Goal: Information Seeking & Learning: Find specific page/section

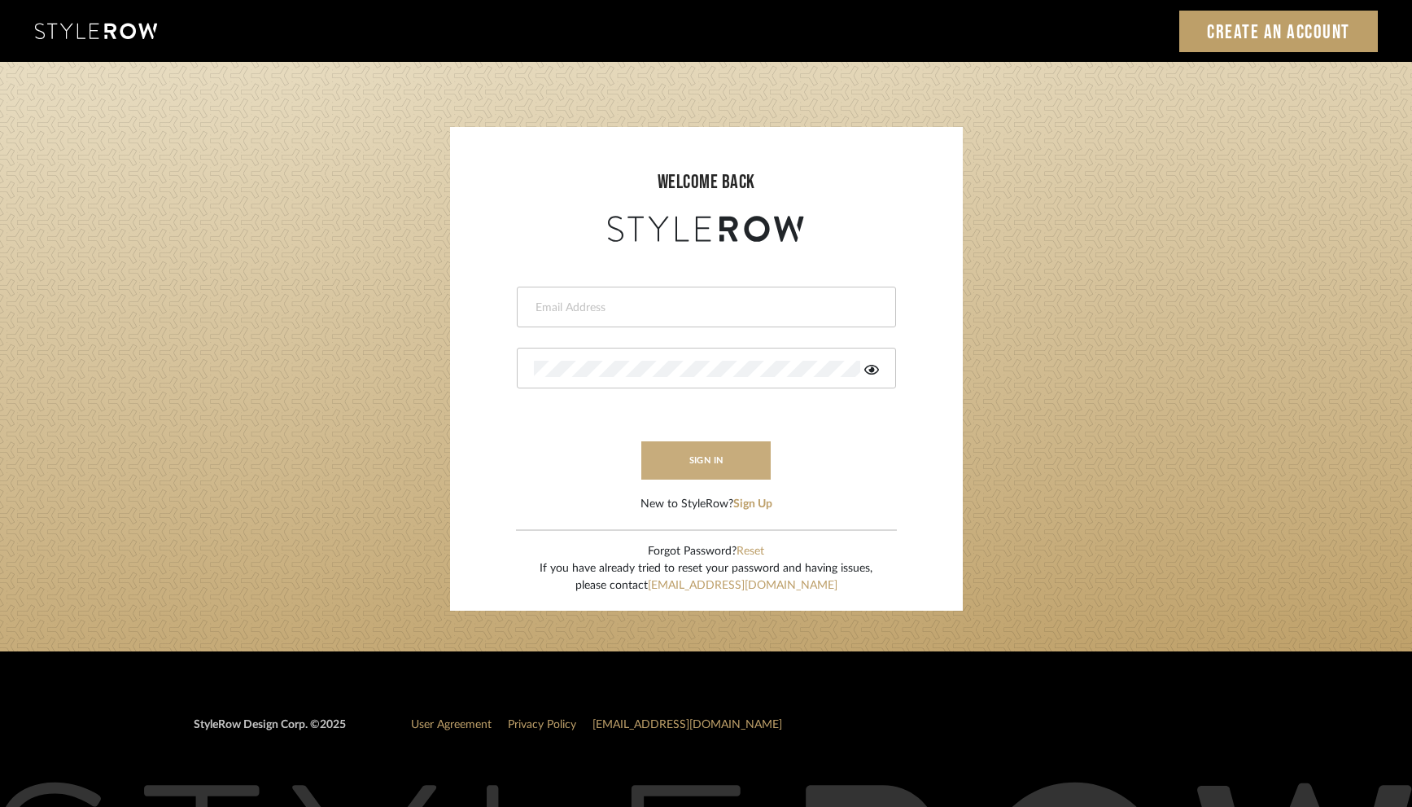
type input "hannah@roomerslimited.com"
click at [687, 455] on button "sign in" at bounding box center [706, 460] width 130 height 38
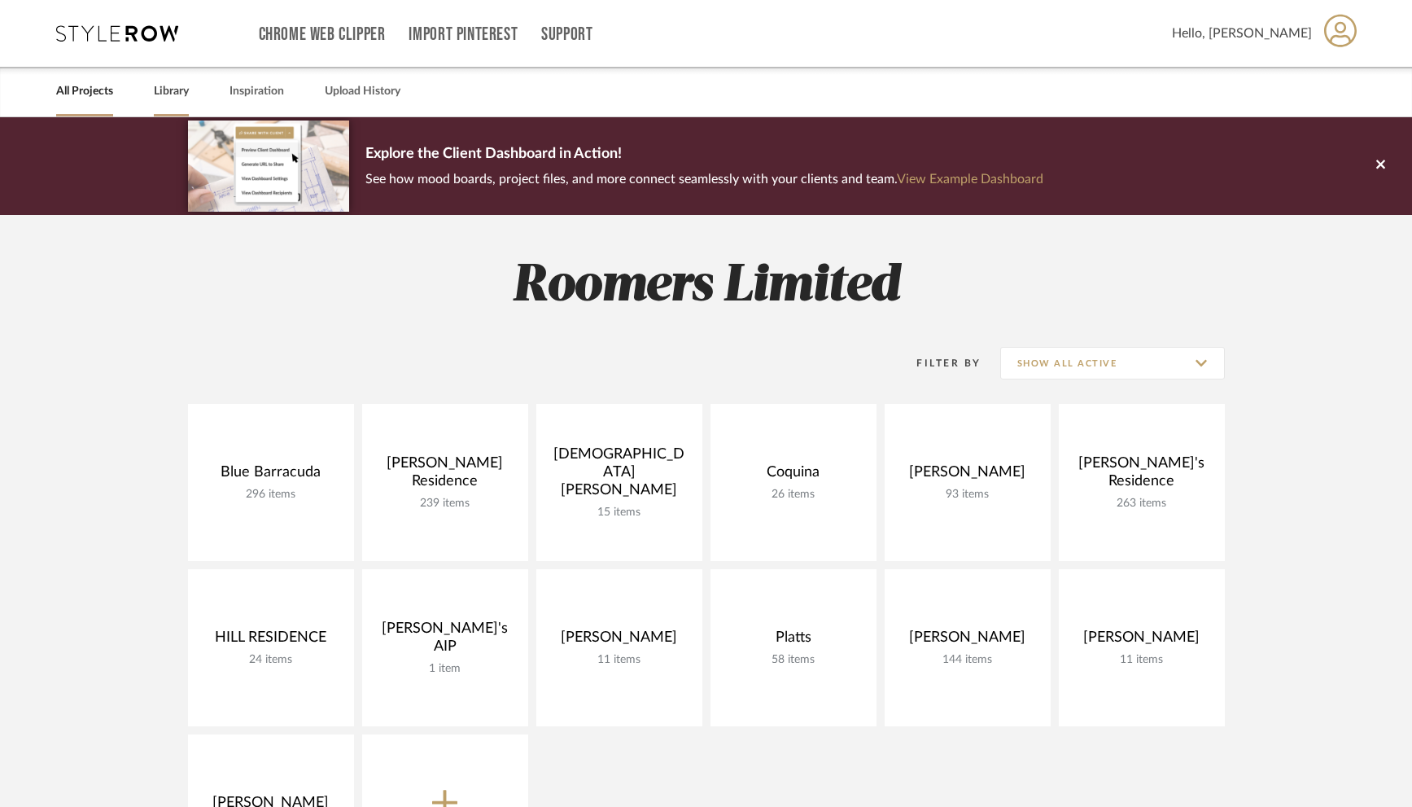
click at [175, 94] on link "Library" at bounding box center [171, 92] width 35 height 22
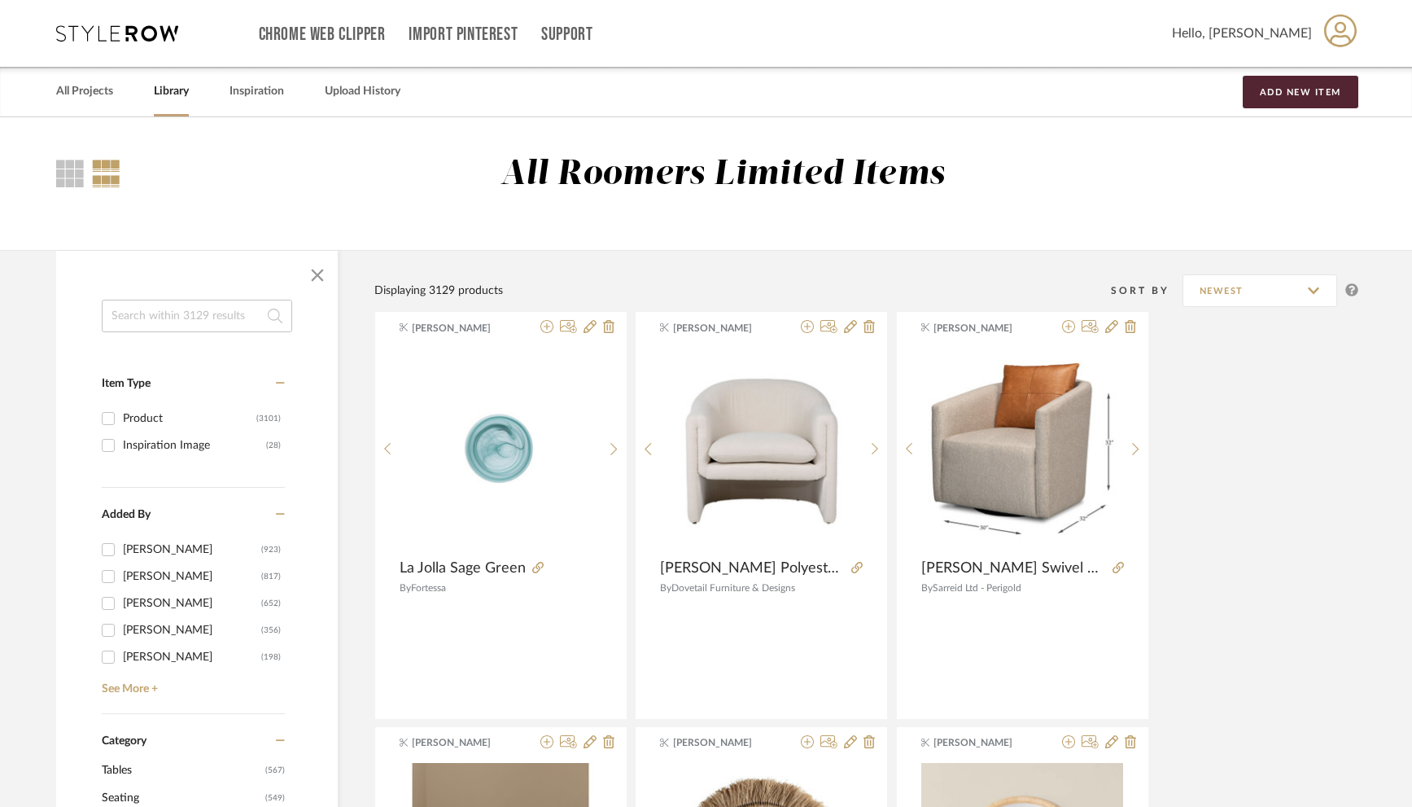
click at [158, 317] on input at bounding box center [197, 316] width 190 height 33
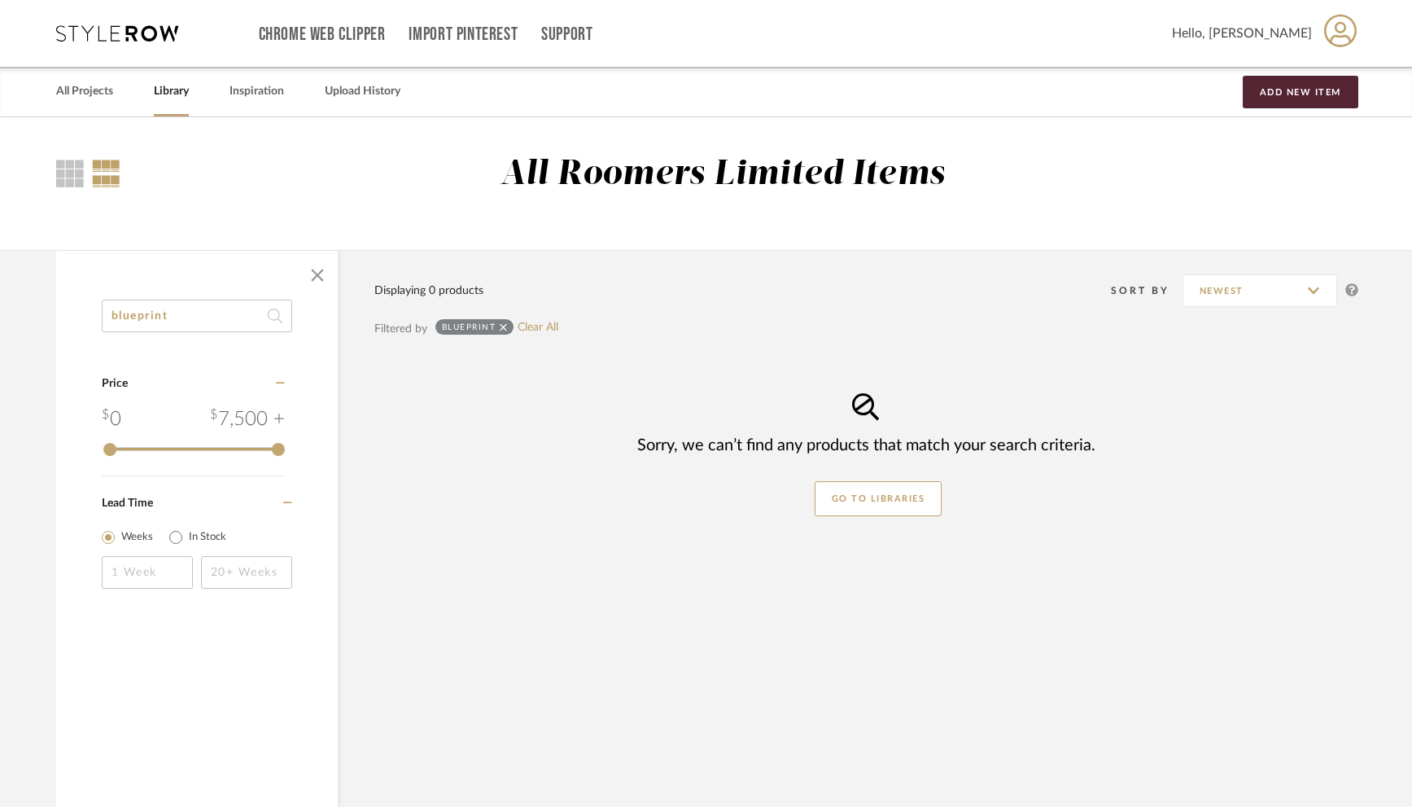
click at [144, 318] on input "blueprint" at bounding box center [197, 316] width 190 height 33
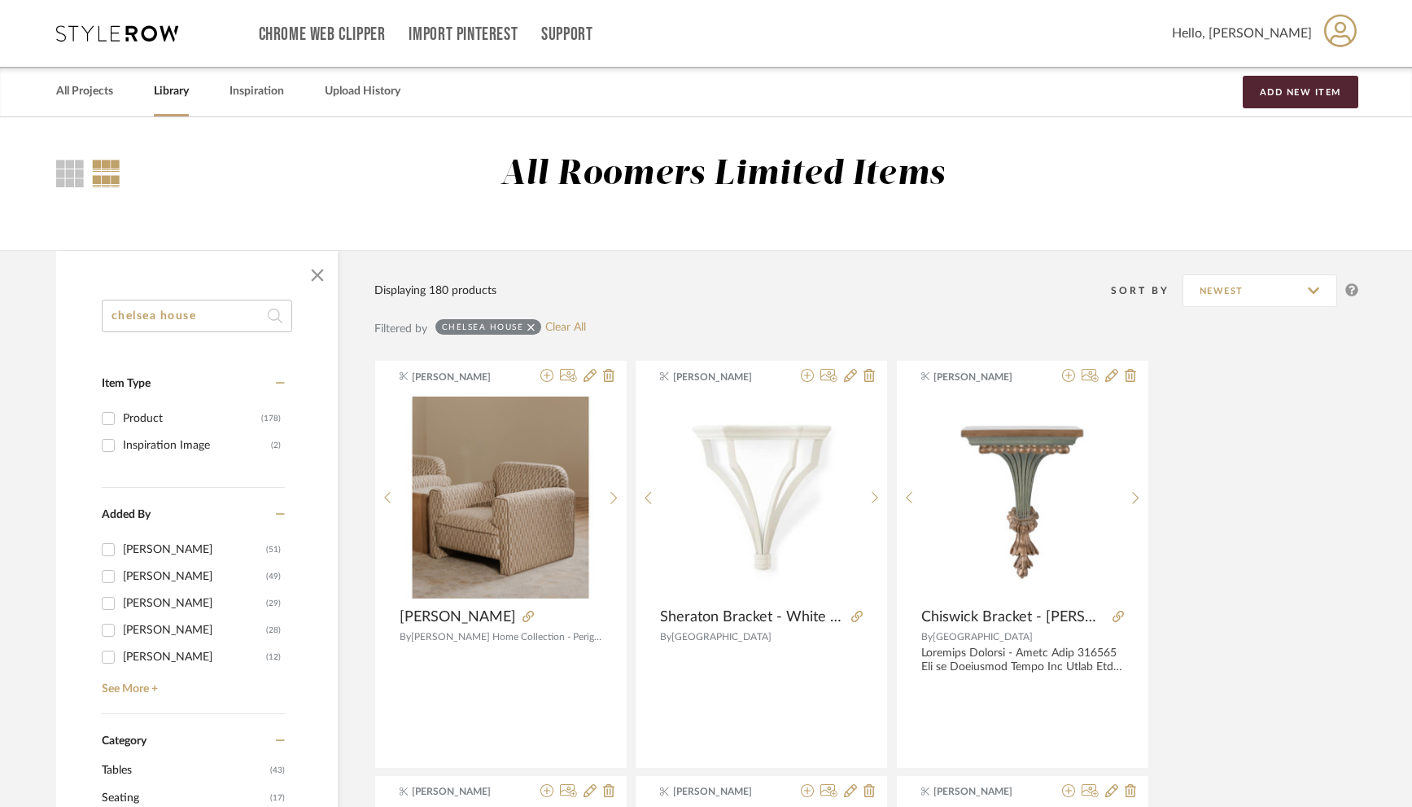
click at [172, 321] on input "chelsea house" at bounding box center [197, 316] width 190 height 33
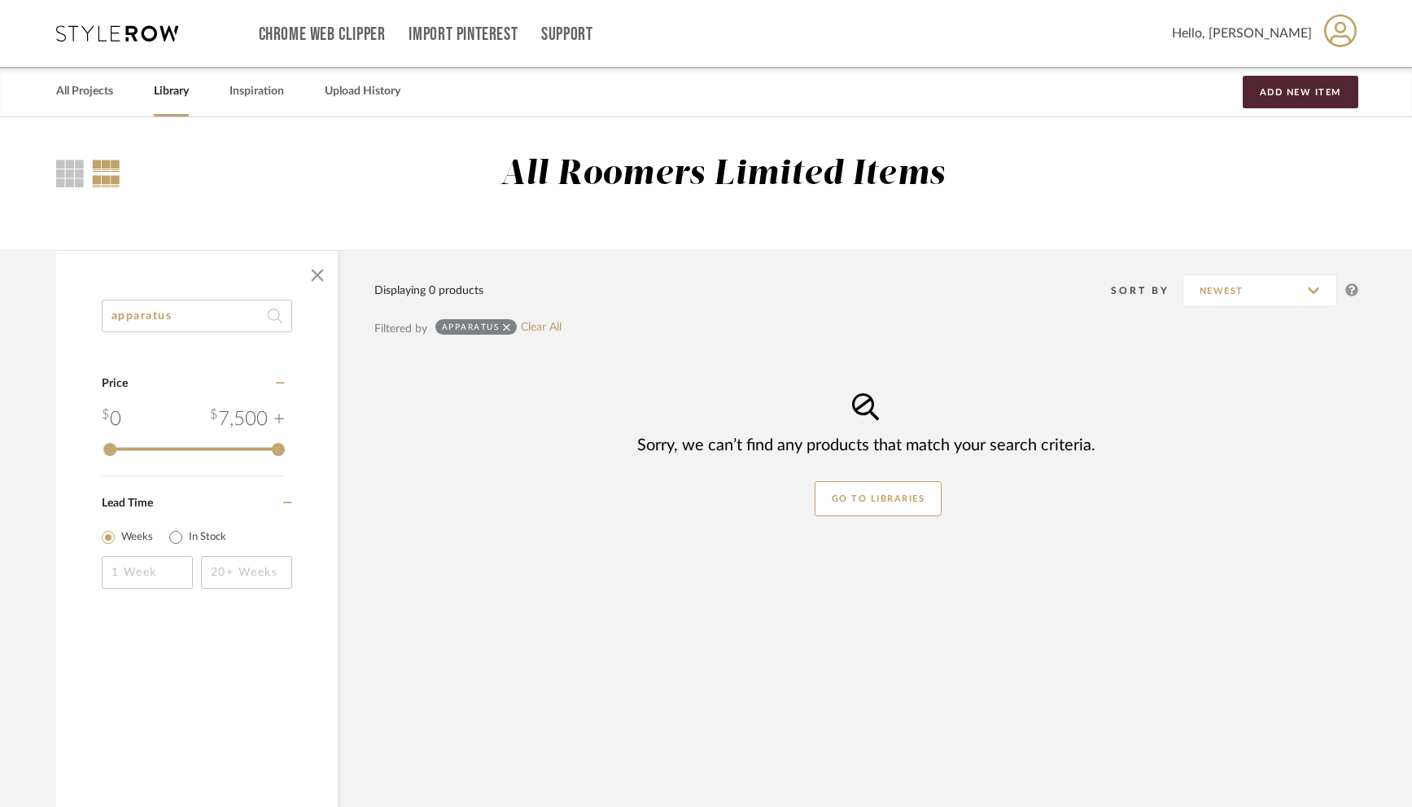
click at [189, 321] on input "apparatus" at bounding box center [197, 316] width 190 height 33
click at [195, 309] on input "apparatus" at bounding box center [197, 316] width 190 height 33
type input "c"
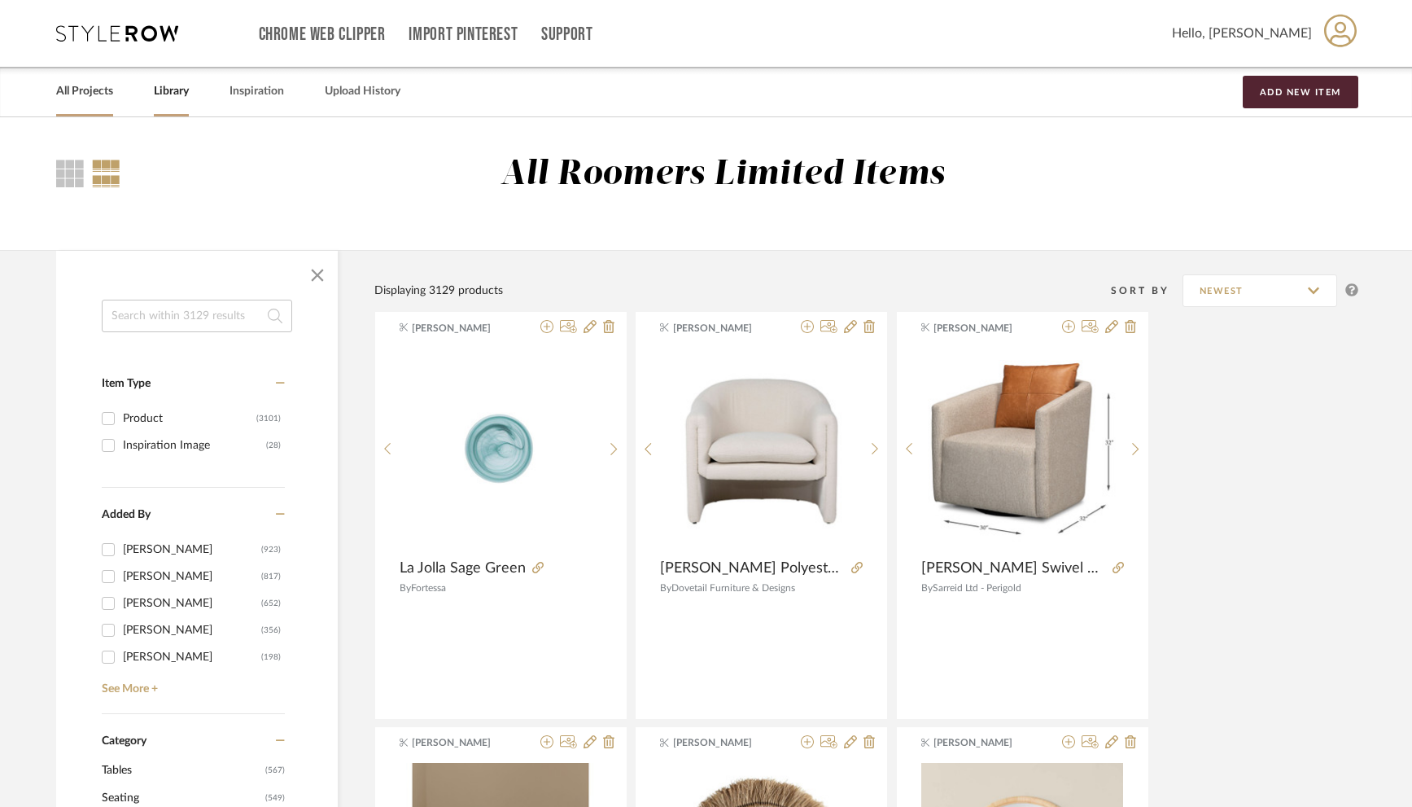
click at [81, 91] on link "All Projects" at bounding box center [84, 92] width 57 height 22
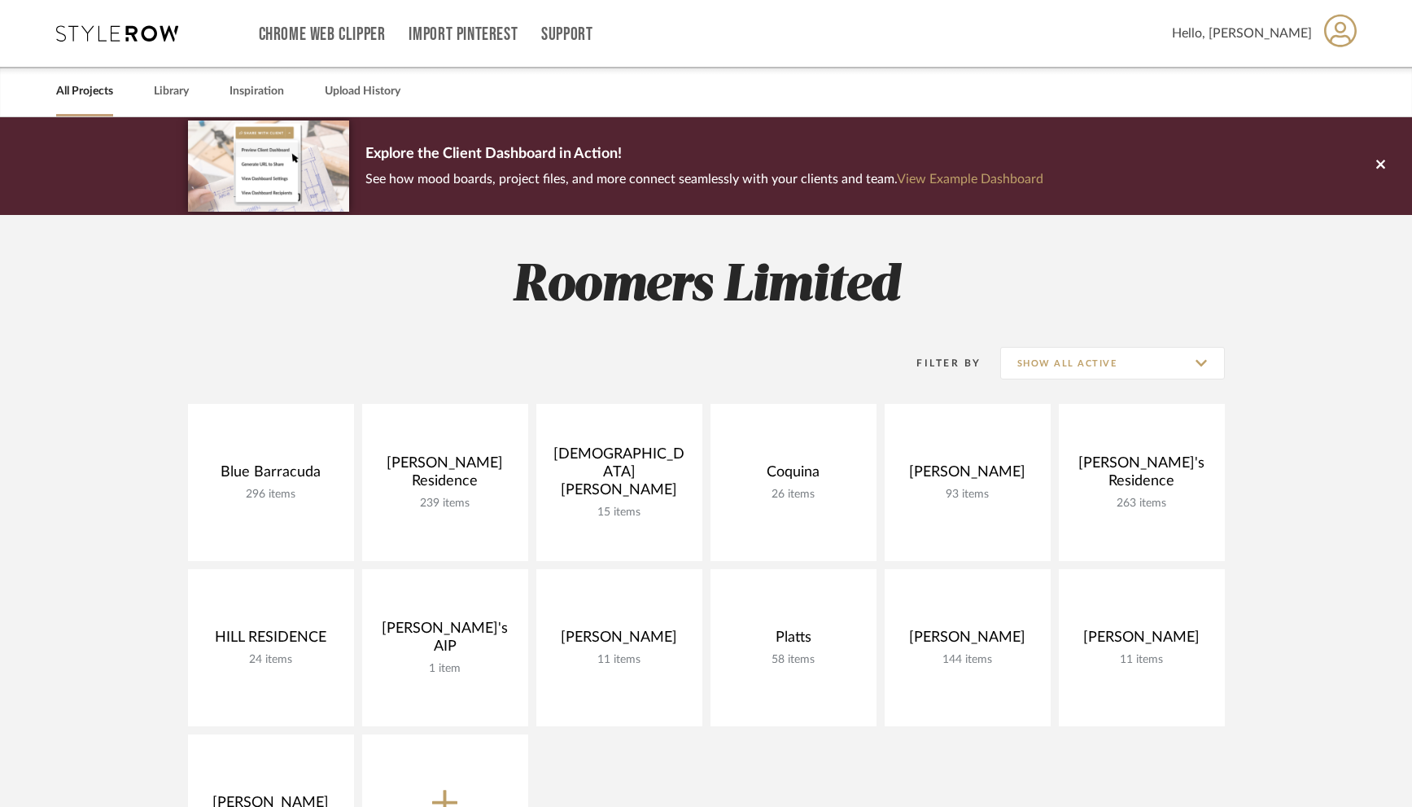
click at [153, 96] on div "All Projects Library Inspiration Upload History" at bounding box center [706, 92] width 1349 height 50
click at [167, 95] on link "Library" at bounding box center [171, 92] width 35 height 22
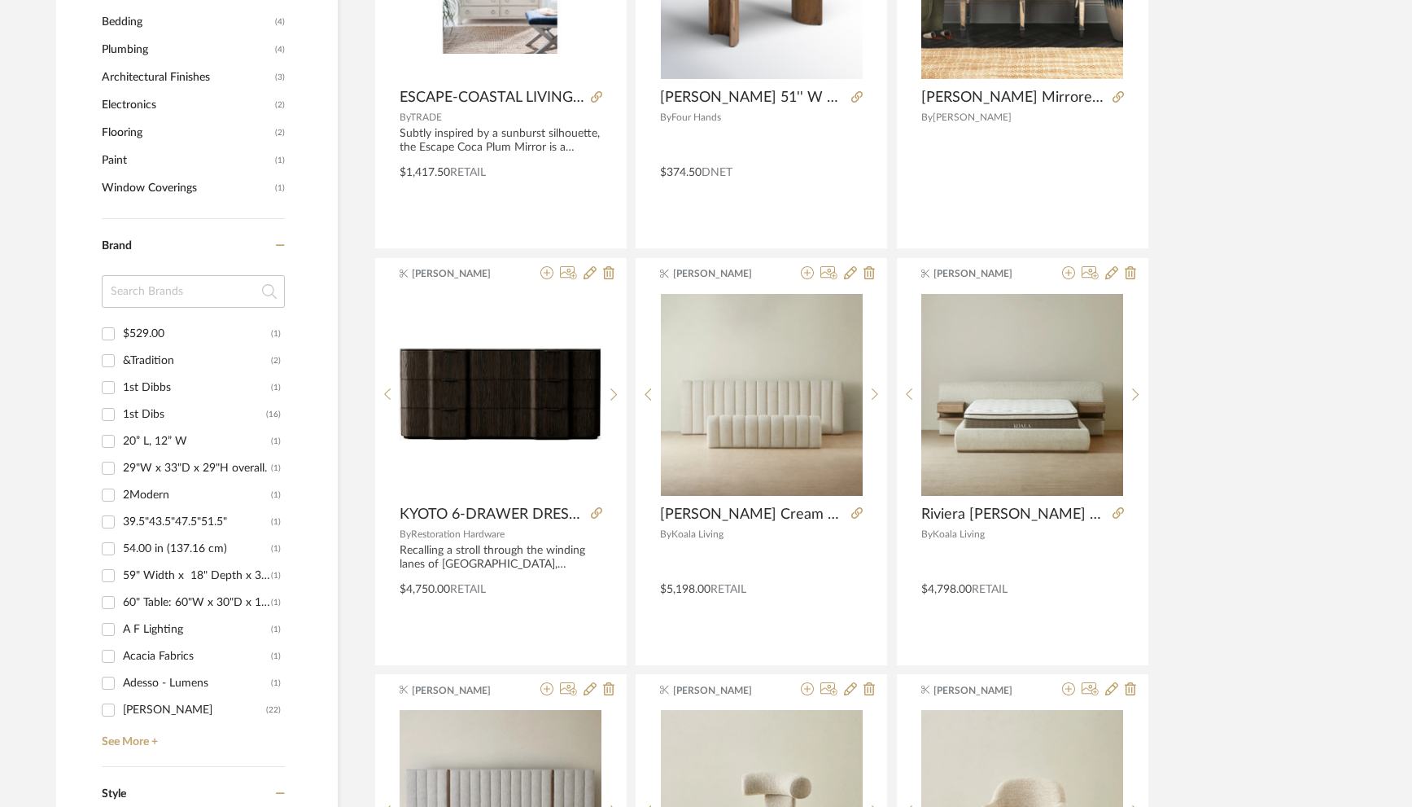
scroll to position [1304, 0]
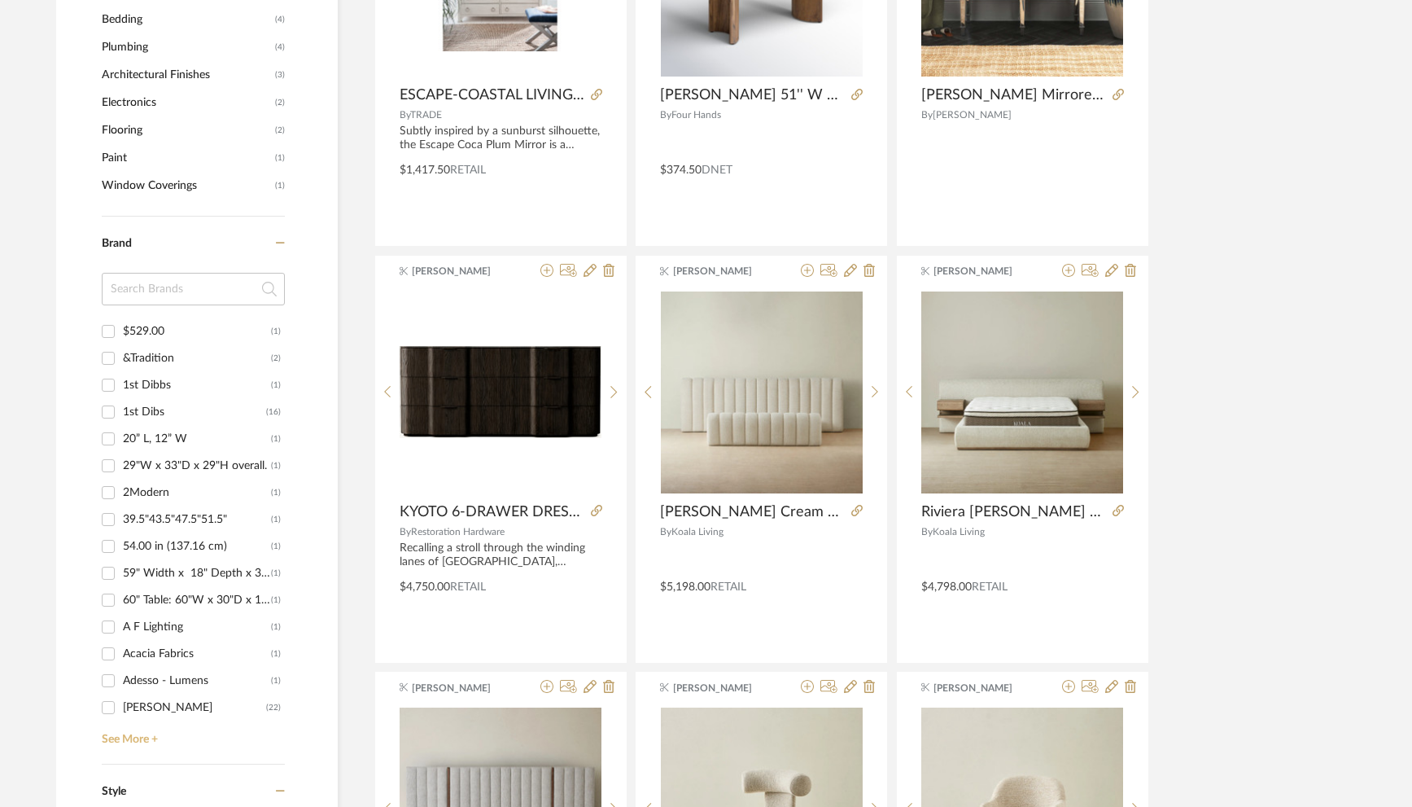
click at [129, 737] on link "See More +" at bounding box center [191, 733] width 187 height 26
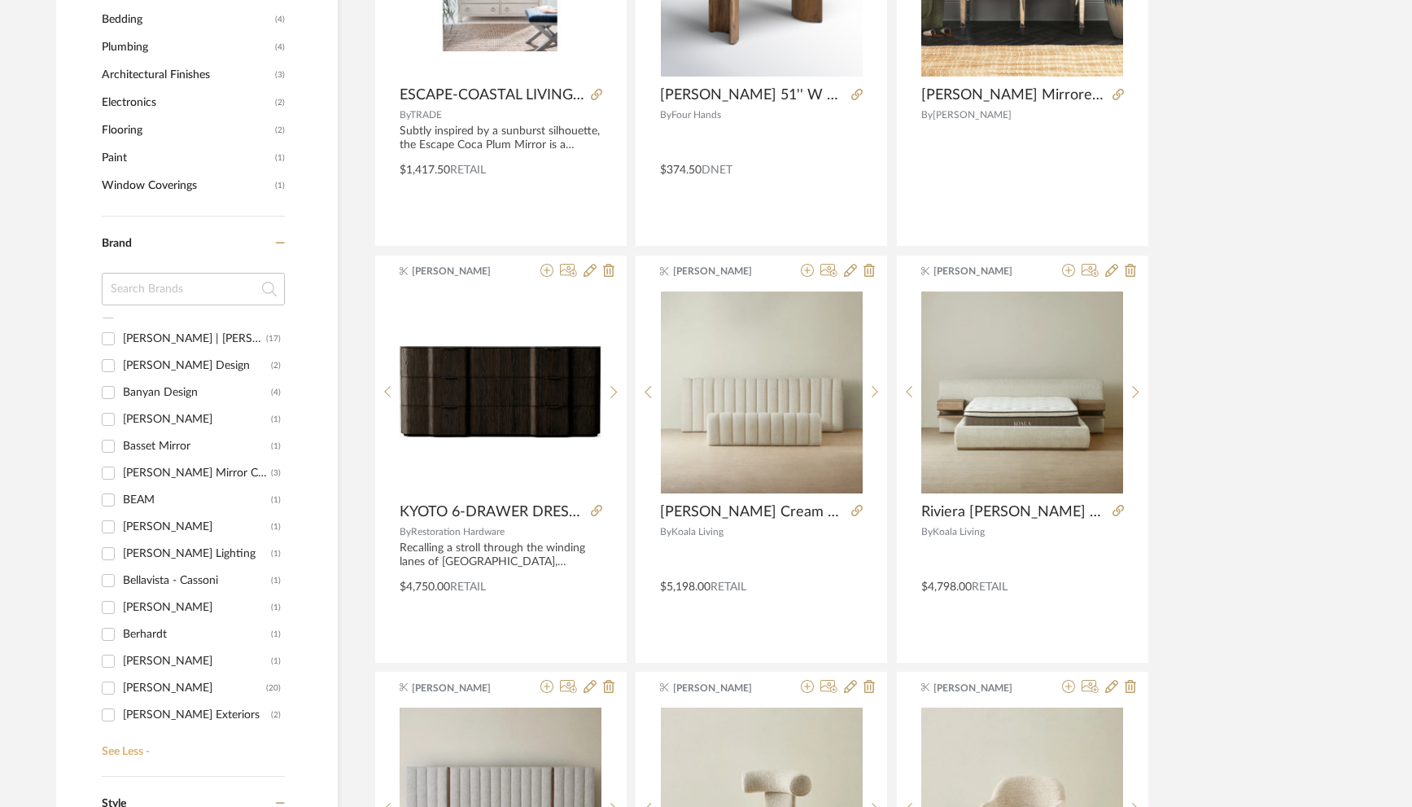
scroll to position [1122, 0]
click at [109, 546] on input "[PERSON_NAME] Lighting (1)" at bounding box center [108, 552] width 26 height 26
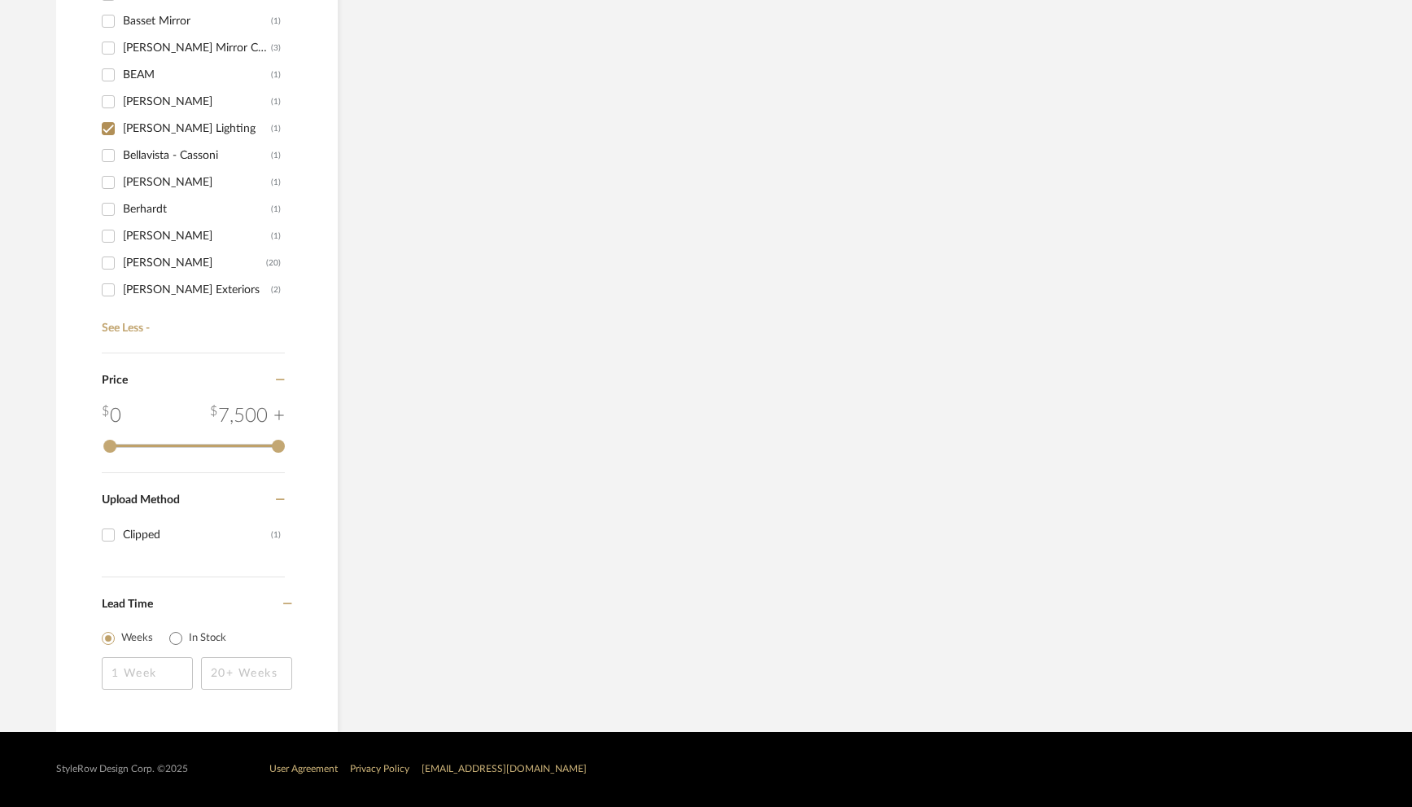
scroll to position [859, 0]
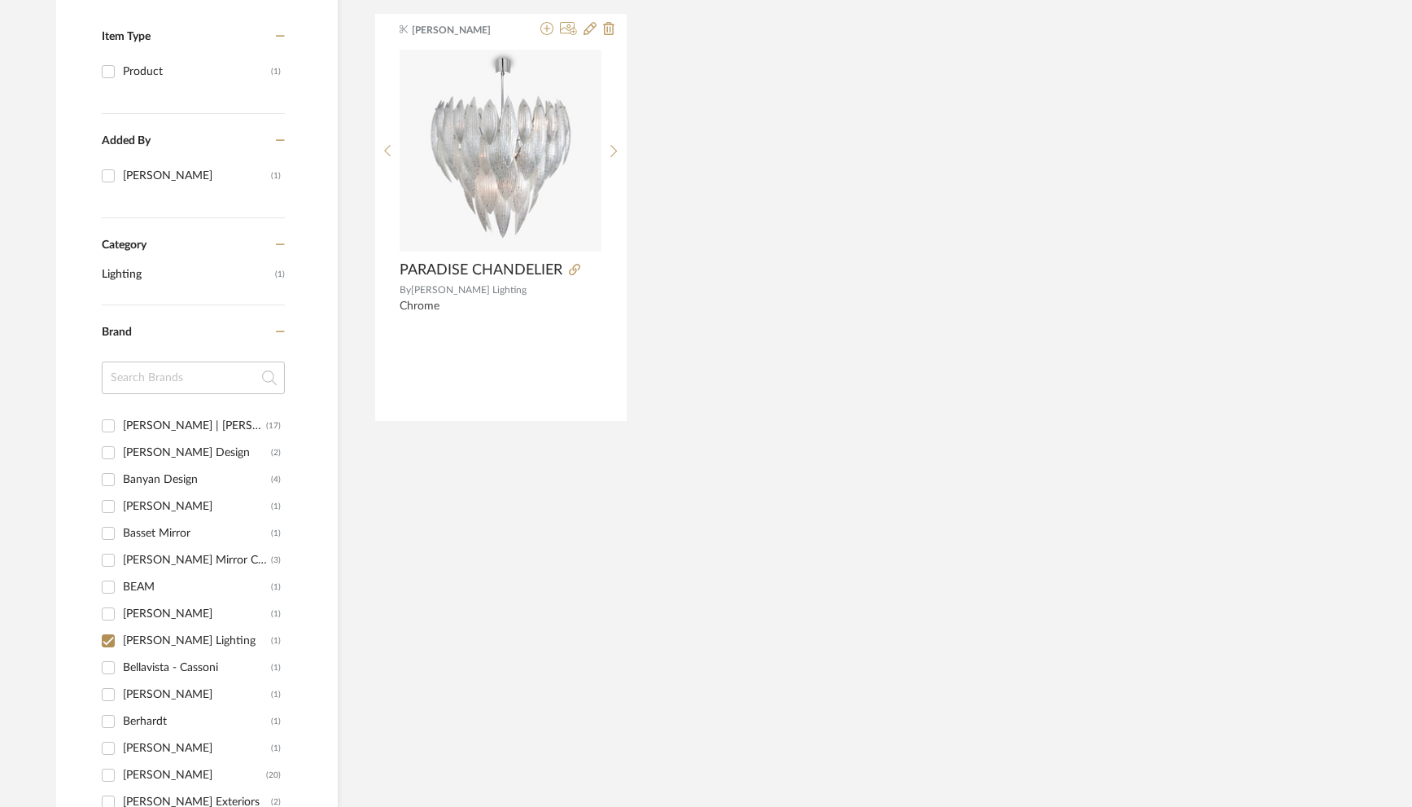
scroll to position [351, 0]
click at [107, 641] on input "[PERSON_NAME] Lighting (1)" at bounding box center [108, 636] width 26 height 26
checkbox input "false"
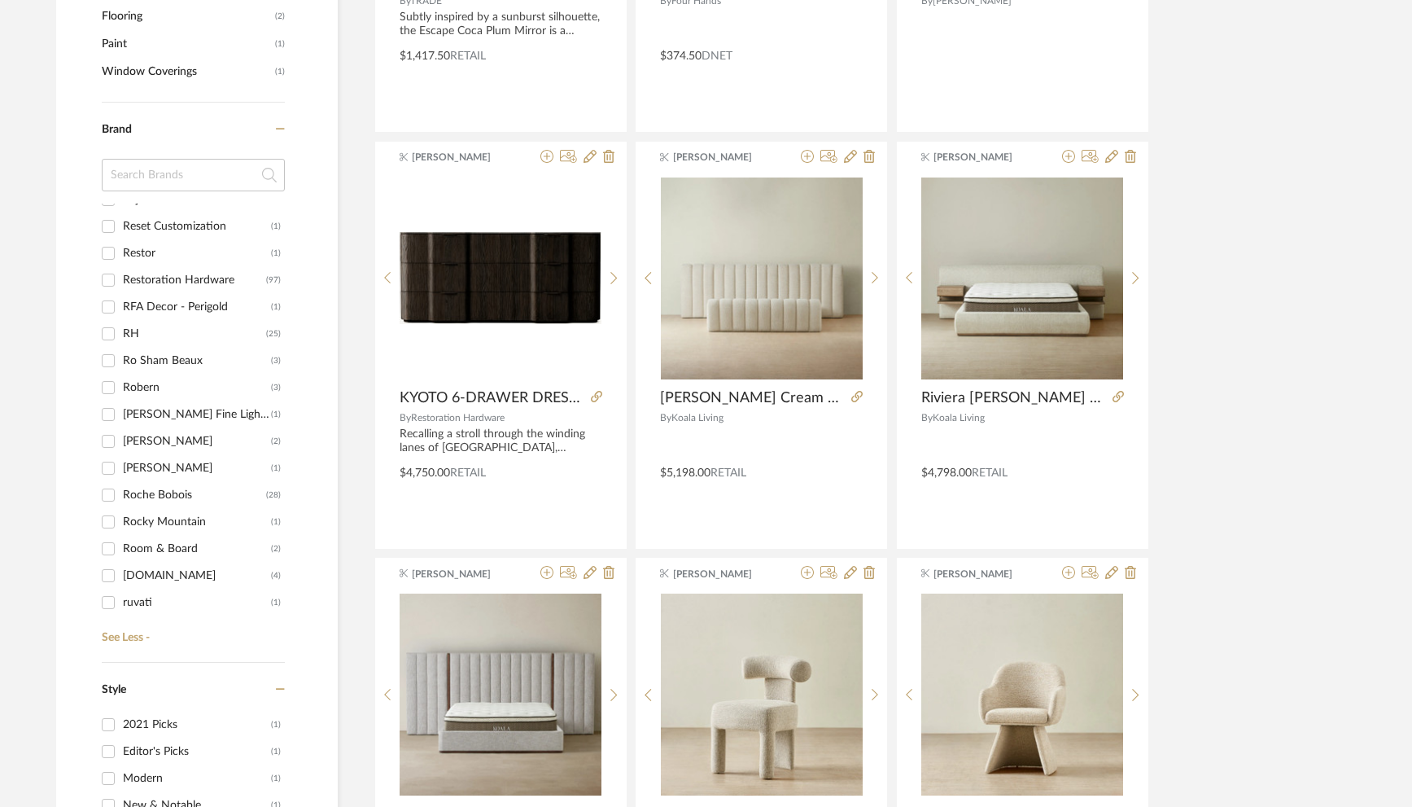
scroll to position [10750, 0]
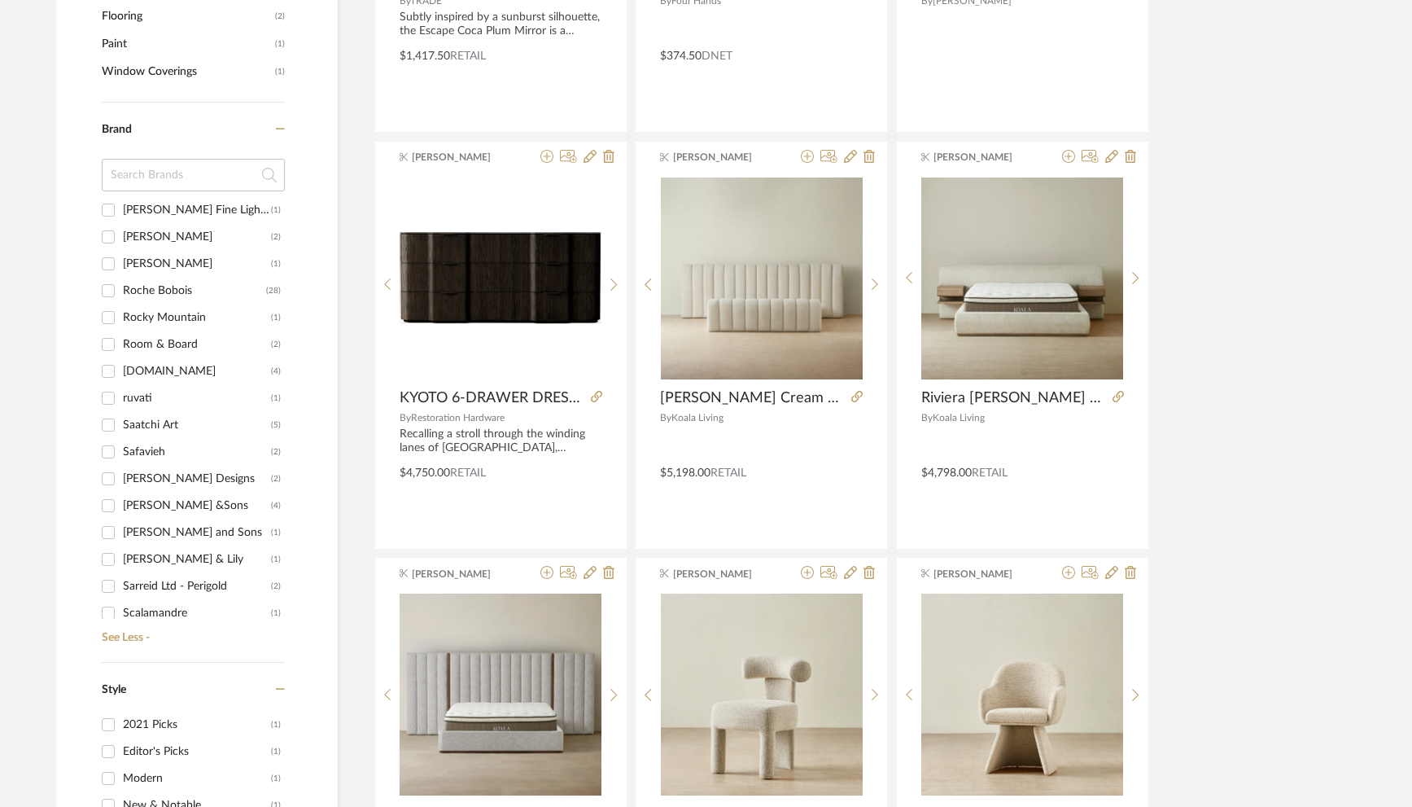
click at [167, 174] on input at bounding box center [193, 175] width 183 height 33
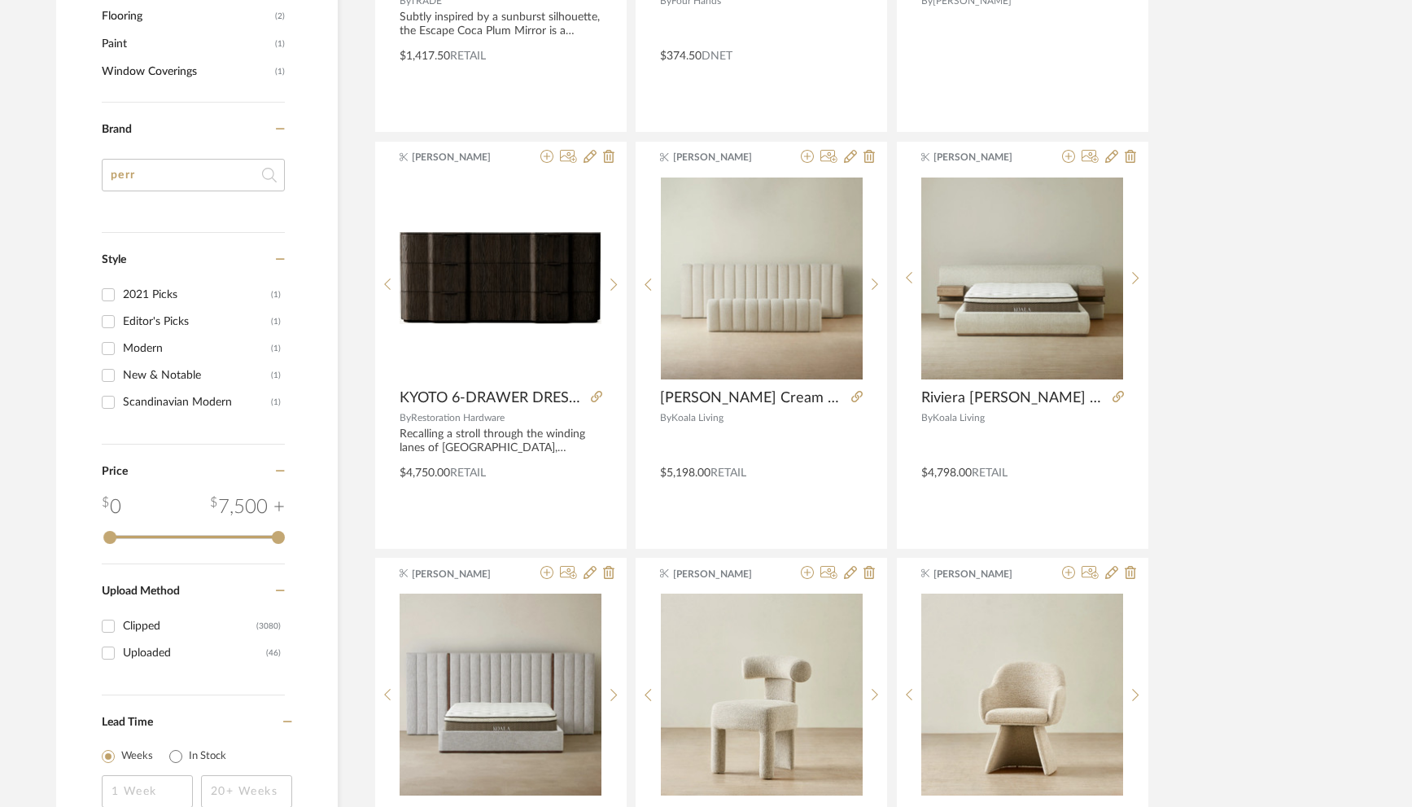
scroll to position [0, 0]
type input "pe"
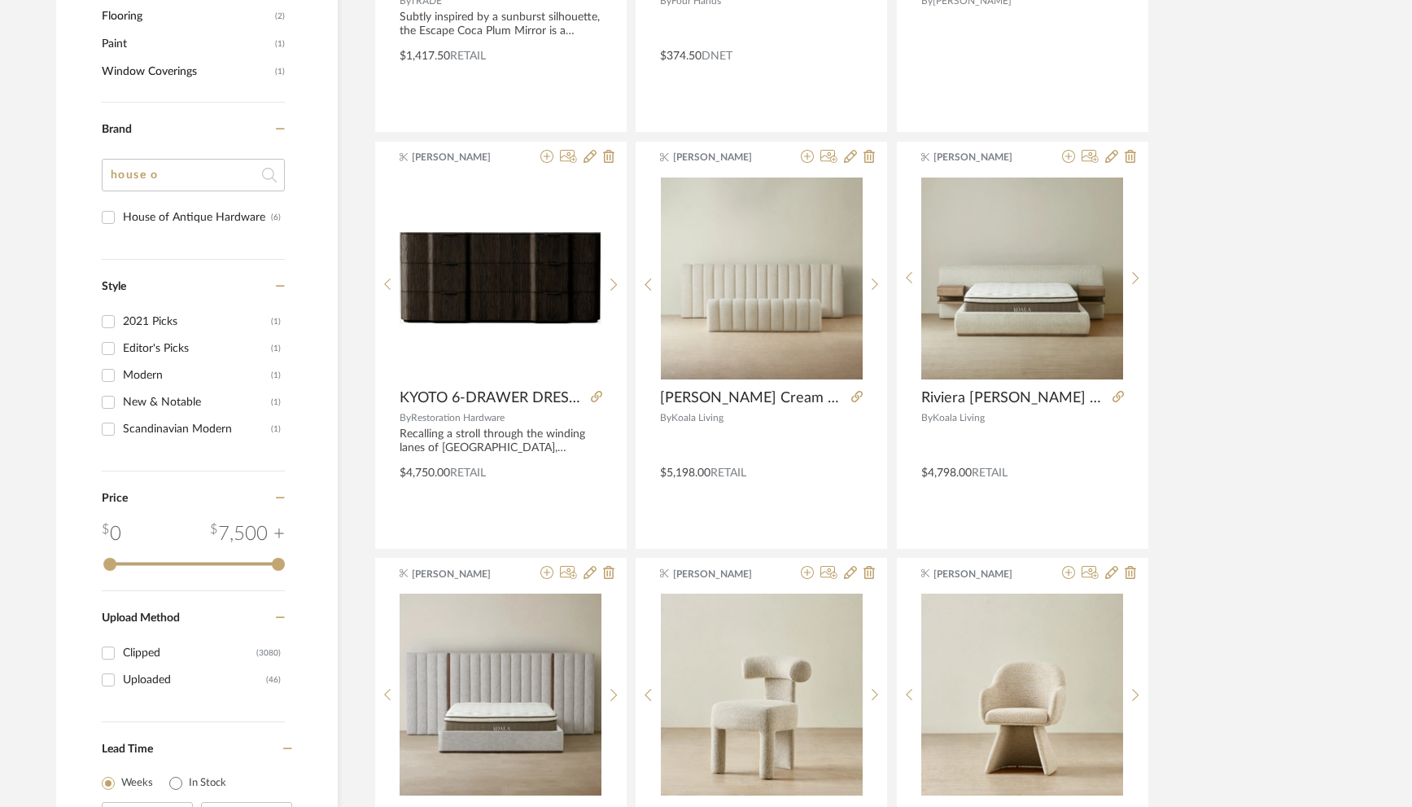
type input "house of"
click at [203, 165] on input "house of" at bounding box center [193, 175] width 183 height 33
